Goal: Transaction & Acquisition: Purchase product/service

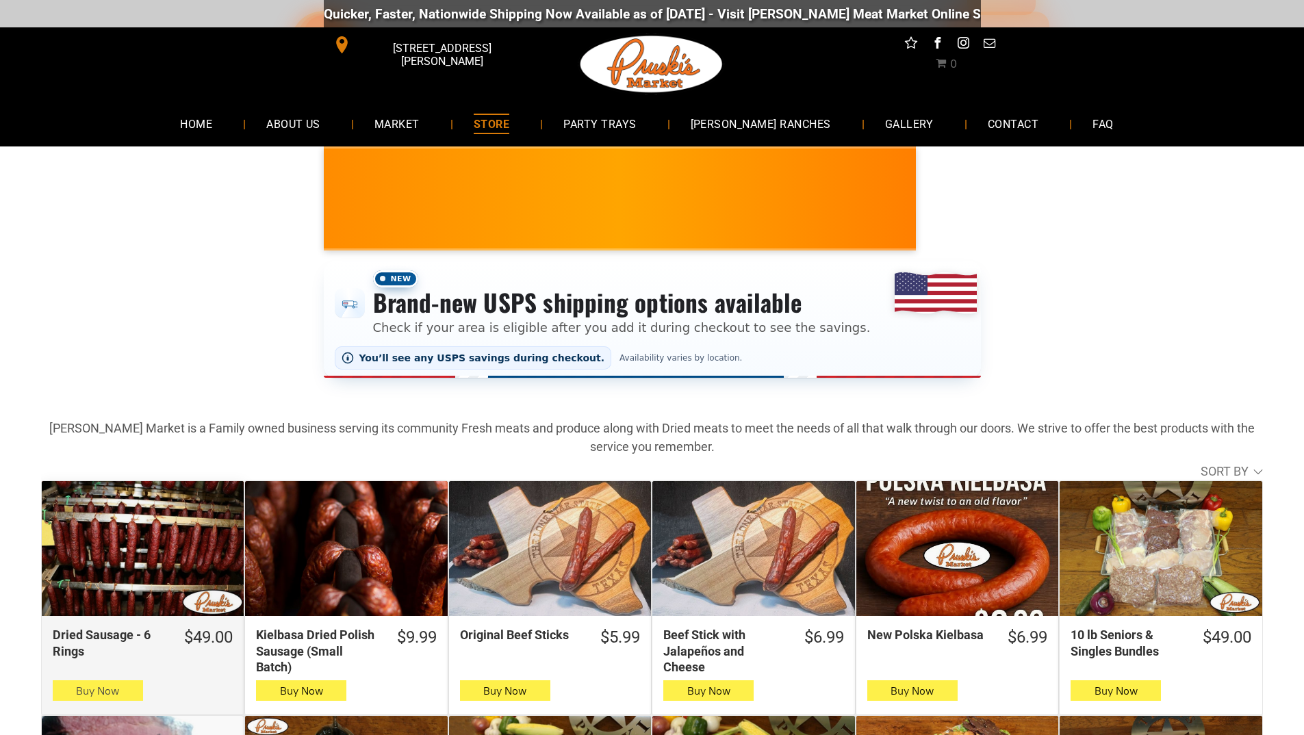
click at [115, 690] on span "Buy Now" at bounding box center [97, 691] width 43 height 13
click at [123, 696] on button "Buy Now" at bounding box center [98, 691] width 90 height 21
click at [92, 692] on icon "button" at bounding box center [97, 691] width 14 height 16
